Goal: Task Accomplishment & Management: Manage account settings

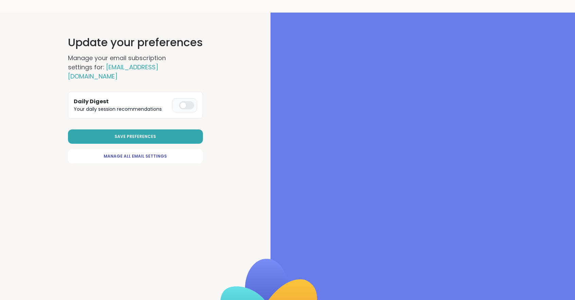
click at [115, 137] on div "Save Preferences Manage All Email Settings" at bounding box center [135, 147] width 135 height 34
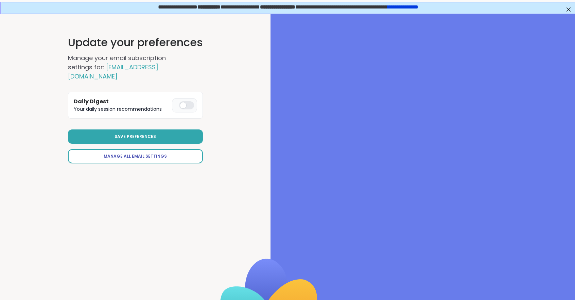
click at [115, 153] on span "Manage All Email Settings" at bounding box center [135, 156] width 63 height 6
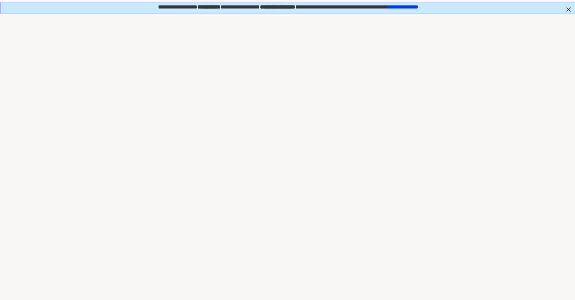
select select "**"
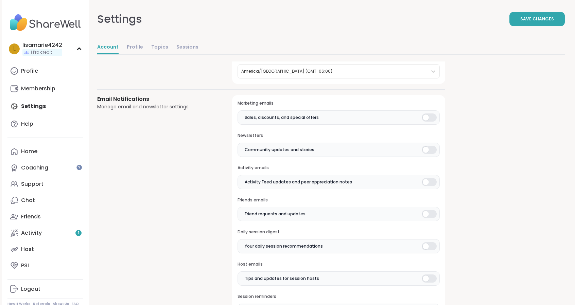
scroll to position [123, 0]
click at [426, 119] on div at bounding box center [429, 118] width 15 height 8
click at [426, 152] on div at bounding box center [429, 151] width 15 height 8
click at [427, 179] on div at bounding box center [429, 183] width 15 height 8
drag, startPoint x: 431, startPoint y: 213, endPoint x: 428, endPoint y: 246, distance: 32.8
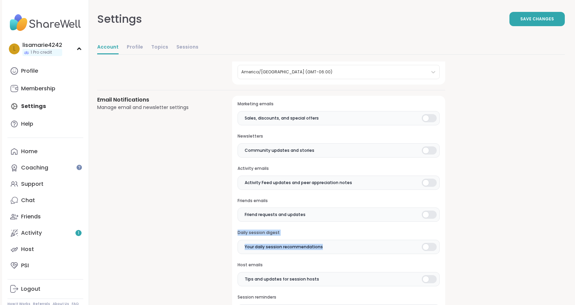
click at [428, 246] on div "Marketing emails Sales, discounts, and special offers Newsletters Community upd…" at bounding box center [338, 242] width 213 height 293
click at [428, 246] on div at bounding box center [429, 247] width 15 height 8
click at [428, 212] on div at bounding box center [429, 215] width 15 height 8
click at [429, 278] on div at bounding box center [429, 279] width 15 height 8
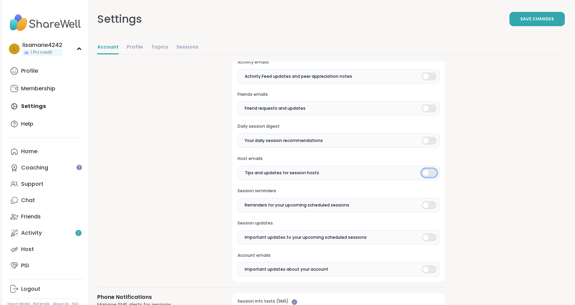
scroll to position [235, 0]
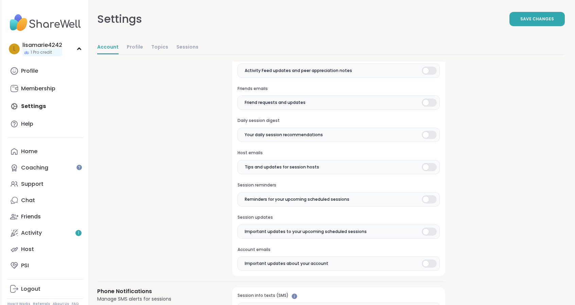
click at [427, 198] on div at bounding box center [429, 199] width 15 height 8
click at [431, 229] on div at bounding box center [429, 232] width 15 height 8
click at [430, 261] on div at bounding box center [429, 264] width 15 height 8
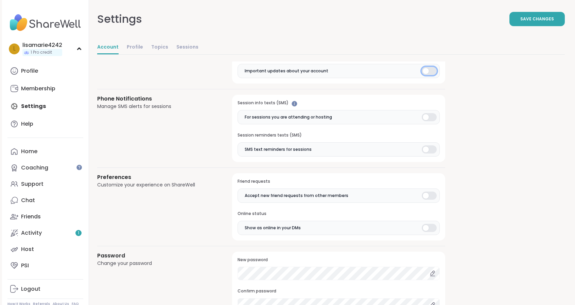
scroll to position [429, 0]
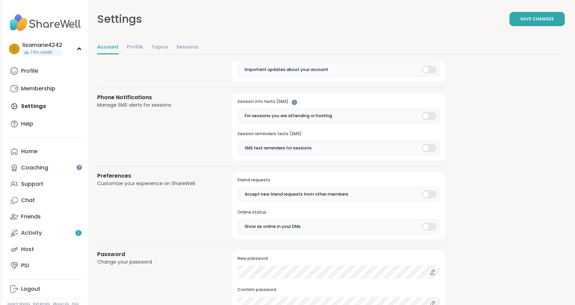
click at [428, 114] on div at bounding box center [429, 116] width 15 height 8
click at [424, 146] on div at bounding box center [429, 148] width 15 height 8
click at [426, 190] on div at bounding box center [429, 194] width 15 height 8
click at [425, 225] on div at bounding box center [429, 227] width 15 height 8
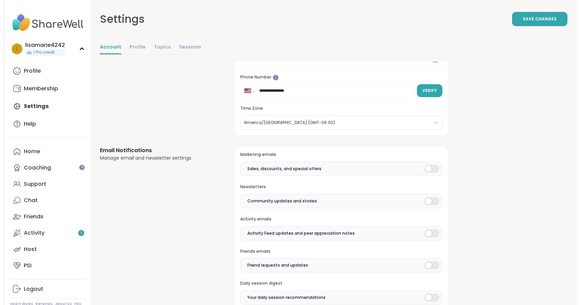
scroll to position [0, 0]
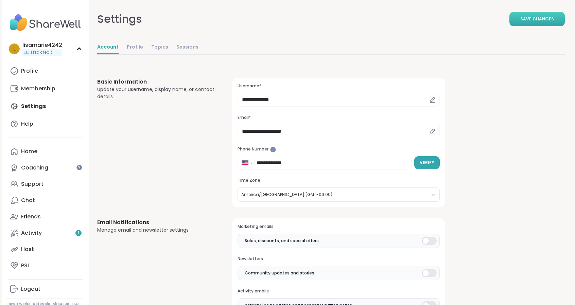
click at [521, 18] on button "Save Changes" at bounding box center [537, 19] width 55 height 14
click at [182, 46] on link "Sessions" at bounding box center [187, 48] width 22 height 14
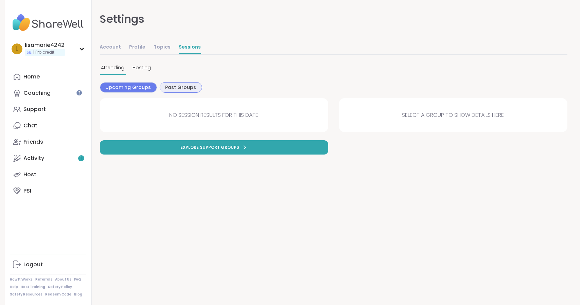
click at [175, 88] on span "Past Groups" at bounding box center [181, 87] width 31 height 7
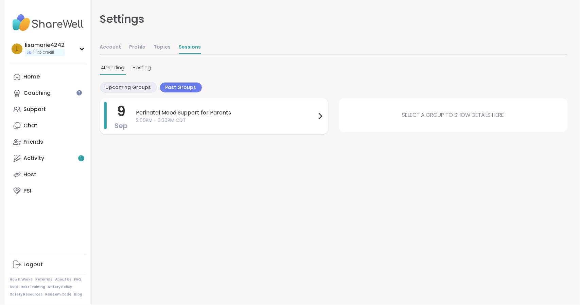
click at [319, 115] on icon at bounding box center [320, 116] width 3 height 5
